Goal: Check status

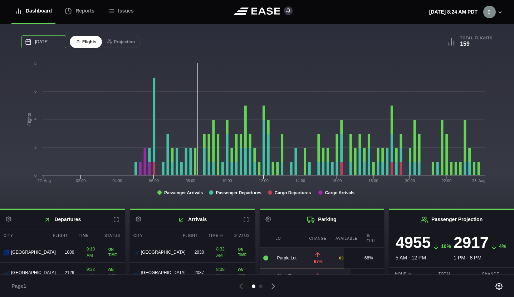
click at [44, 45] on input "[DATE]" at bounding box center [43, 41] width 45 height 13
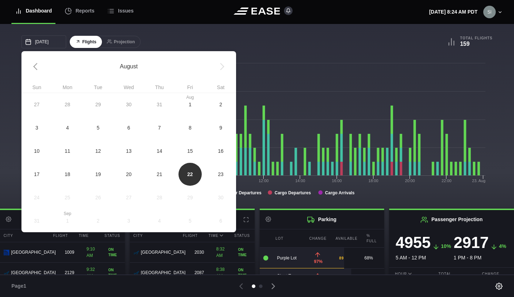
click at [221, 66] on div "August" at bounding box center [128, 66] width 214 height 31
click at [222, 67] on div "August" at bounding box center [128, 66] width 214 height 31
click at [100, 174] on span "19" at bounding box center [98, 174] width 6 height 8
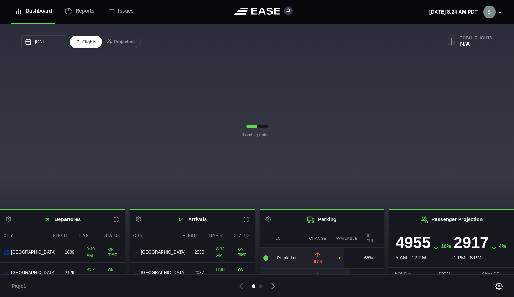
type input "[DATE]"
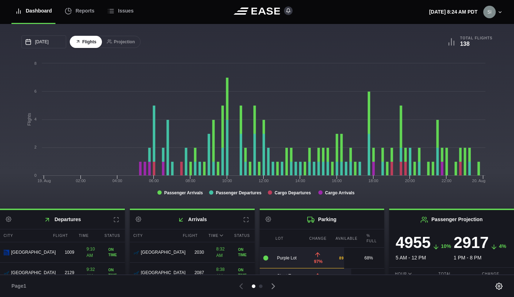
click at [66, 221] on h2 "Departures Settings" at bounding box center [62, 219] width 125 height 19
click at [47, 221] on icon at bounding box center [47, 219] width 3 height 3
click at [114, 221] on icon at bounding box center [116, 220] width 6 height 6
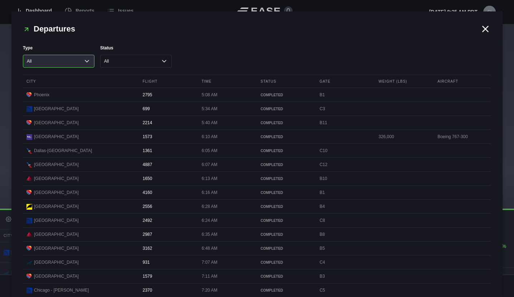
click at [86, 61] on select "All Cargo Passenger" at bounding box center [58, 61] width 71 height 13
select select "passenger"
click at [23, 55] on select "All Cargo Passenger" at bounding box center [58, 61] width 71 height 13
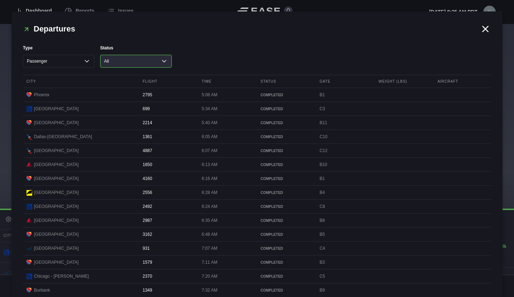
click at [162, 58] on select "All Cancelled Completed Delayed On Time" at bounding box center [135, 61] width 71 height 13
click at [100, 55] on select "All Cancelled Completed Delayed On Time" at bounding box center [135, 61] width 71 height 13
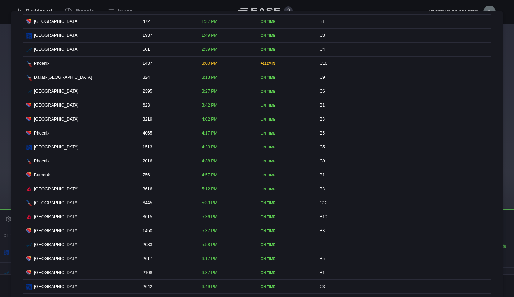
scroll to position [667, 0]
